Goal: Navigation & Orientation: Find specific page/section

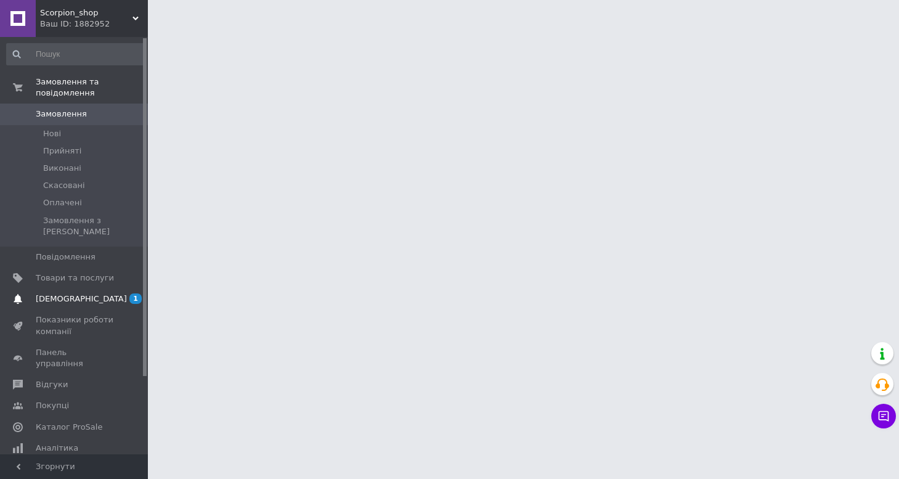
click at [93, 293] on span "[DEMOGRAPHIC_DATA]" at bounding box center [75, 298] width 78 height 11
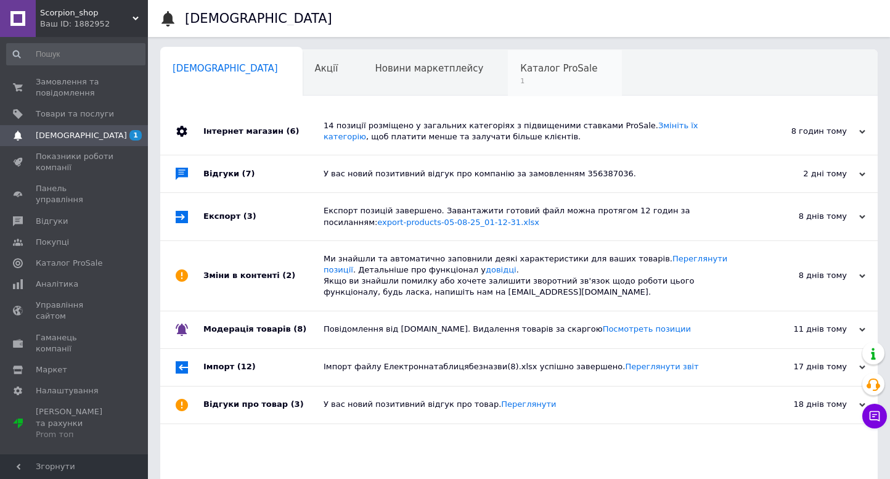
click at [520, 67] on span "Каталог ProSale" at bounding box center [558, 68] width 77 height 11
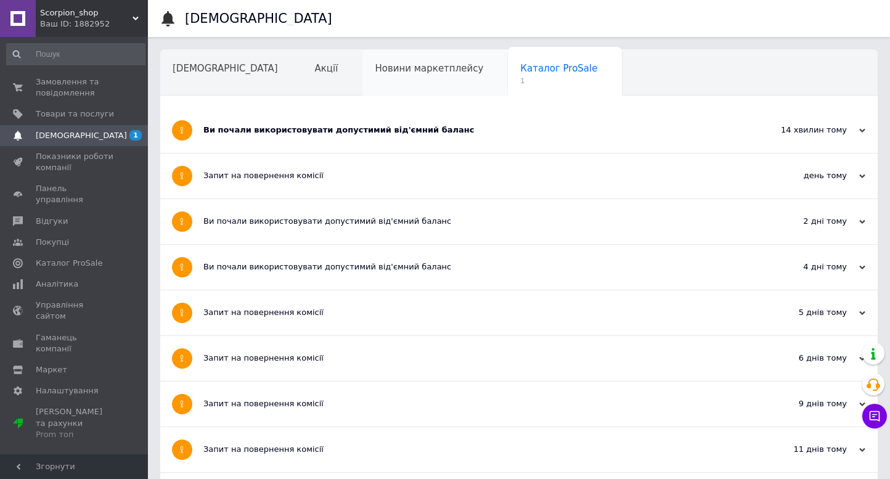
click at [417, 63] on span "Новини маркетплейсу" at bounding box center [429, 68] width 108 height 11
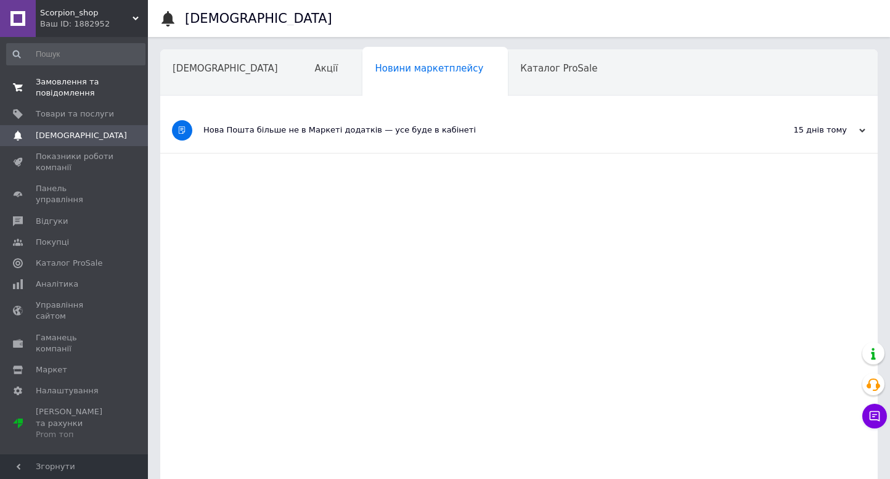
click at [95, 91] on span "Замовлення та повідомлення" at bounding box center [75, 87] width 78 height 22
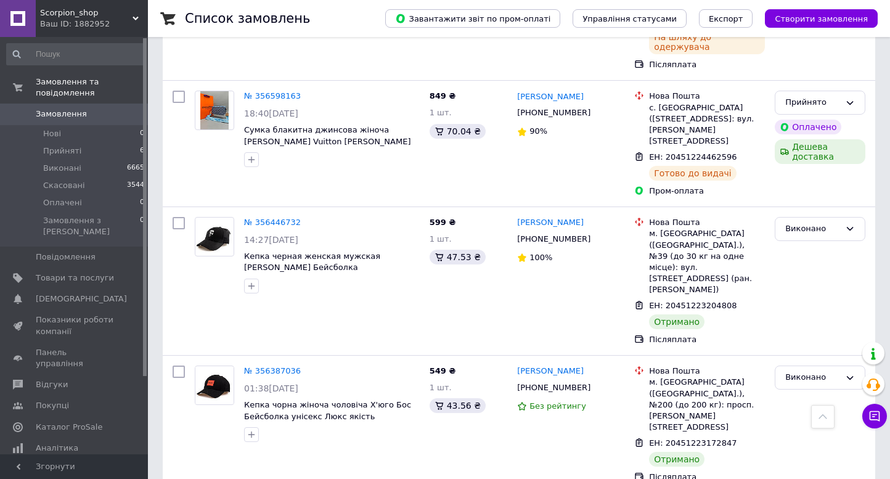
scroll to position [419, 0]
